Goal: Navigation & Orientation: Go to known website

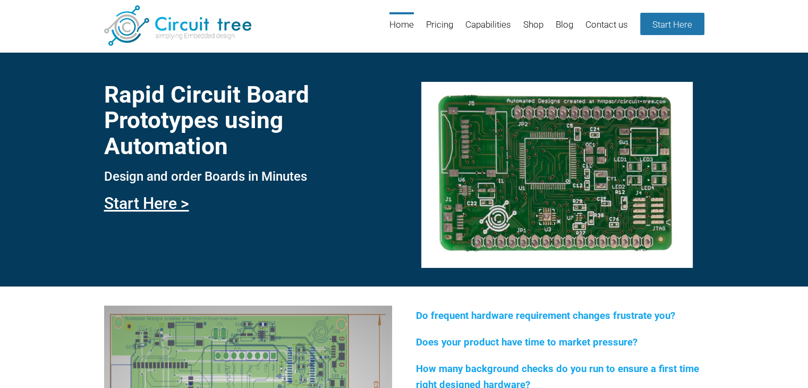
click at [680, 26] on link "Start Here" at bounding box center [672, 24] width 64 height 22
click at [172, 204] on link "Start Here >" at bounding box center [146, 203] width 85 height 19
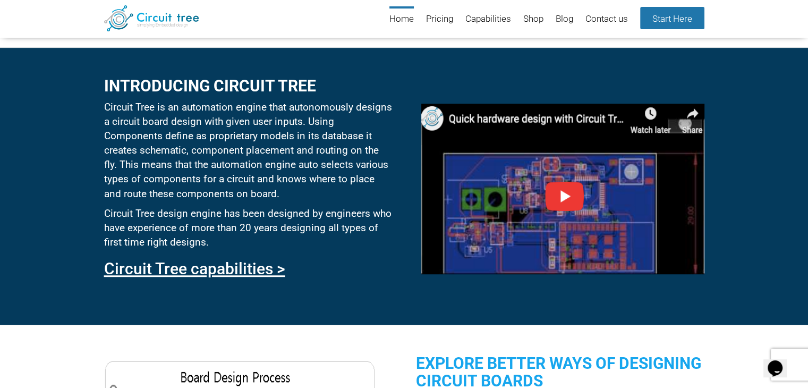
scroll to position [481, 0]
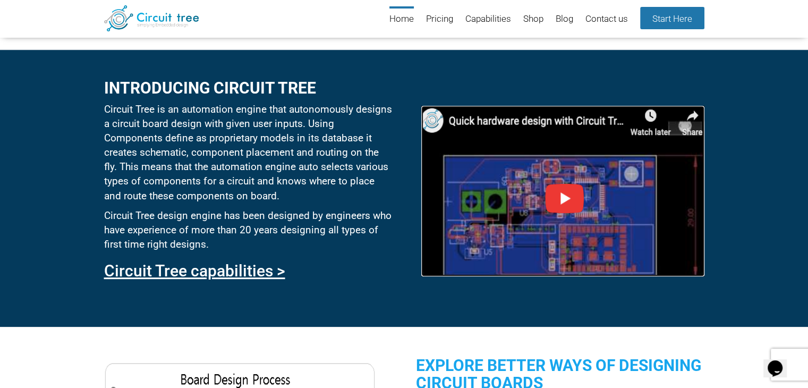
click at [562, 202] on img at bounding box center [562, 191] width 283 height 171
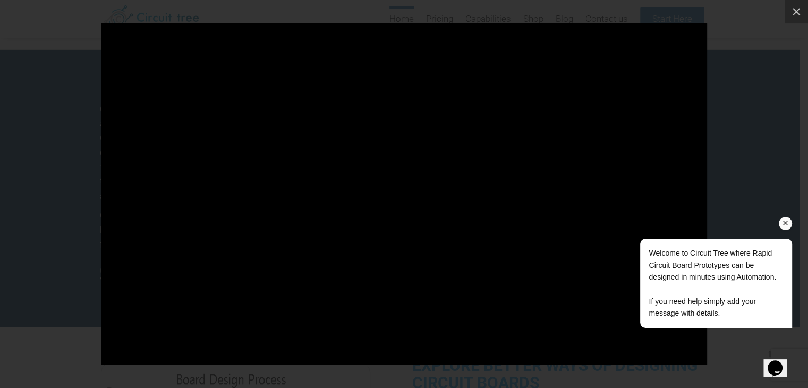
click at [769, 147] on div "Welcome to Circuit Tree where Rapid Circuit Board Prototypes can be designed in…" at bounding box center [701, 239] width 191 height 198
click at [793, 12] on icon at bounding box center [796, 11] width 13 height 13
